Goal: Task Accomplishment & Management: Use online tool/utility

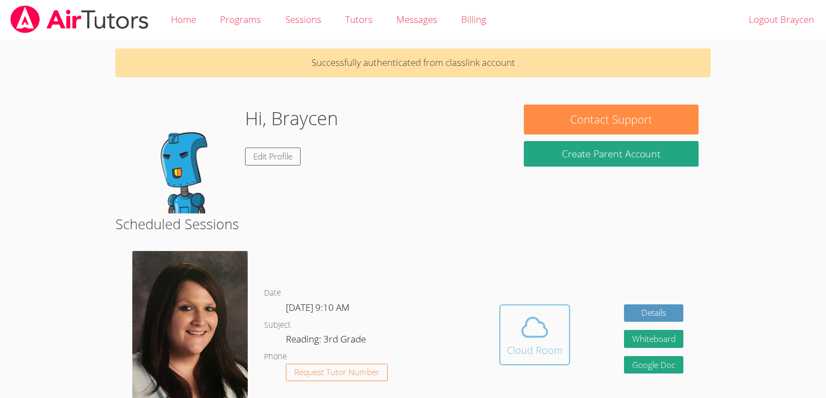
click at [540, 329] on icon at bounding box center [534, 327] width 30 height 30
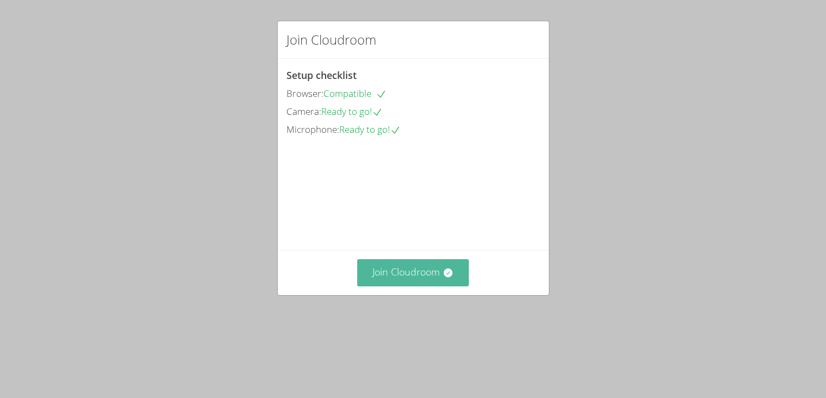
click at [437, 286] on button "Join Cloudroom" at bounding box center [413, 272] width 112 height 27
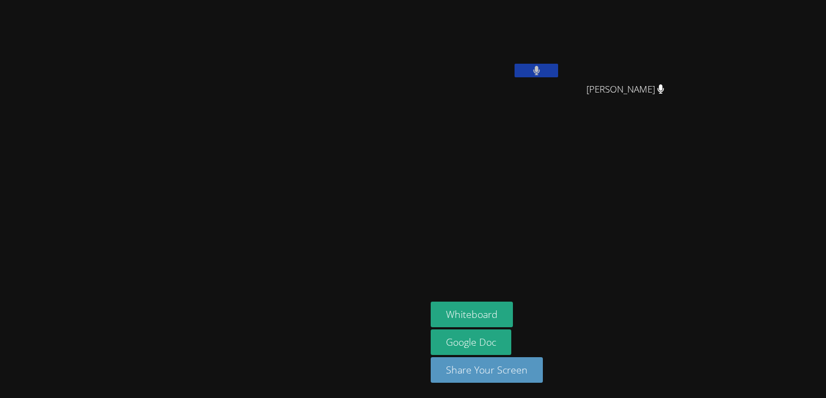
click at [672, 240] on aside "Braycen Cisneros Dalaysa Sotelo Dalaysa Sotelo Whiteboard Google Doc Share Your…" at bounding box center [562, 199] width 272 height 398
click at [513, 314] on button "Whiteboard" at bounding box center [472, 315] width 82 height 26
